Goal: Information Seeking & Learning: Learn about a topic

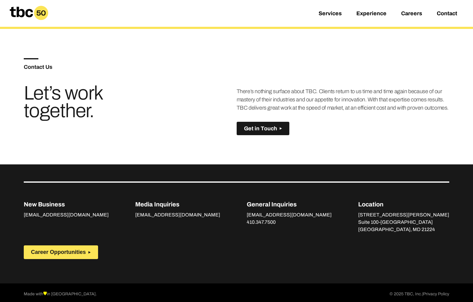
scroll to position [437, 0]
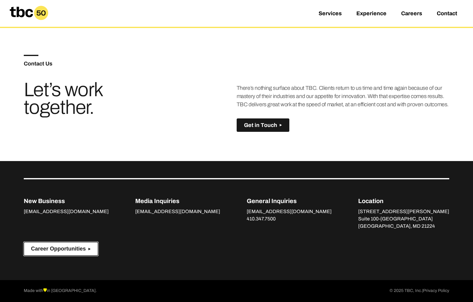
click at [73, 245] on button "Career Opportunities" at bounding box center [61, 249] width 74 height 14
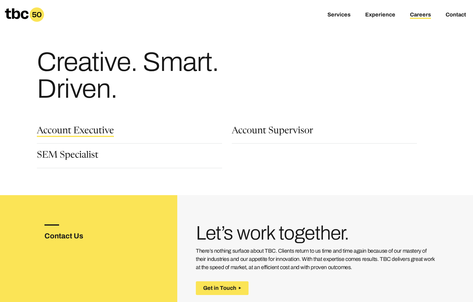
click at [84, 135] on link "Account Executive" at bounding box center [75, 132] width 77 height 10
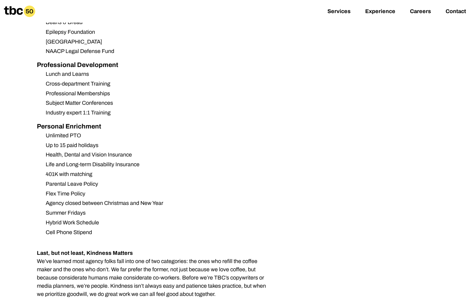
scroll to position [518, 0]
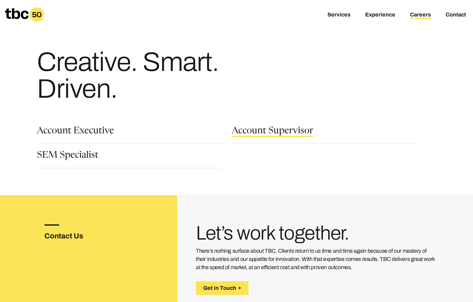
click at [245, 130] on link "Account Supervisor" at bounding box center [272, 132] width 81 height 10
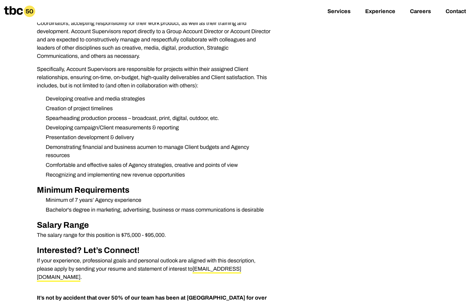
scroll to position [183, 0]
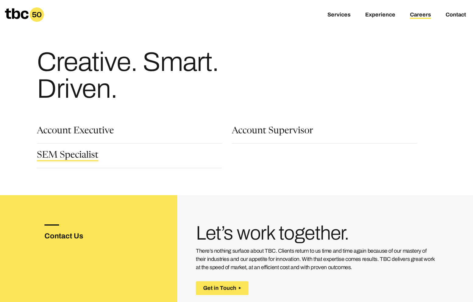
click at [73, 161] on link "SEM Specialist" at bounding box center [68, 156] width 62 height 10
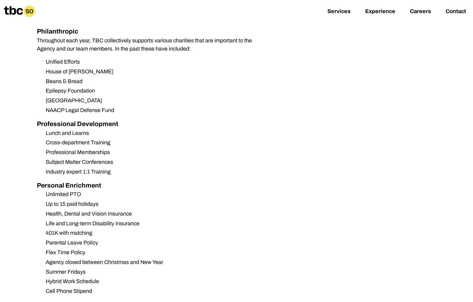
scroll to position [579, 0]
